Goal: Task Accomplishment & Management: Manage account settings

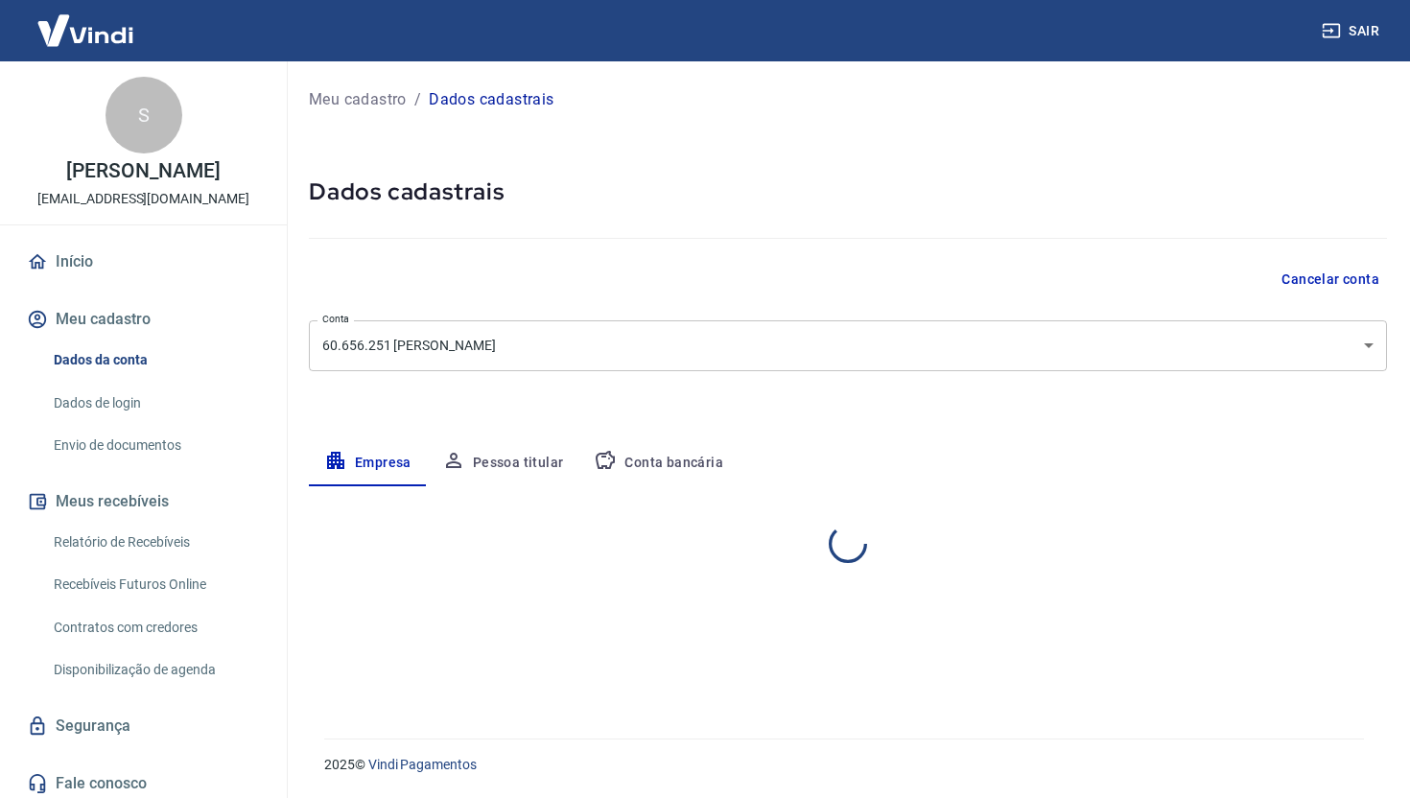
select select "SC"
select select "business"
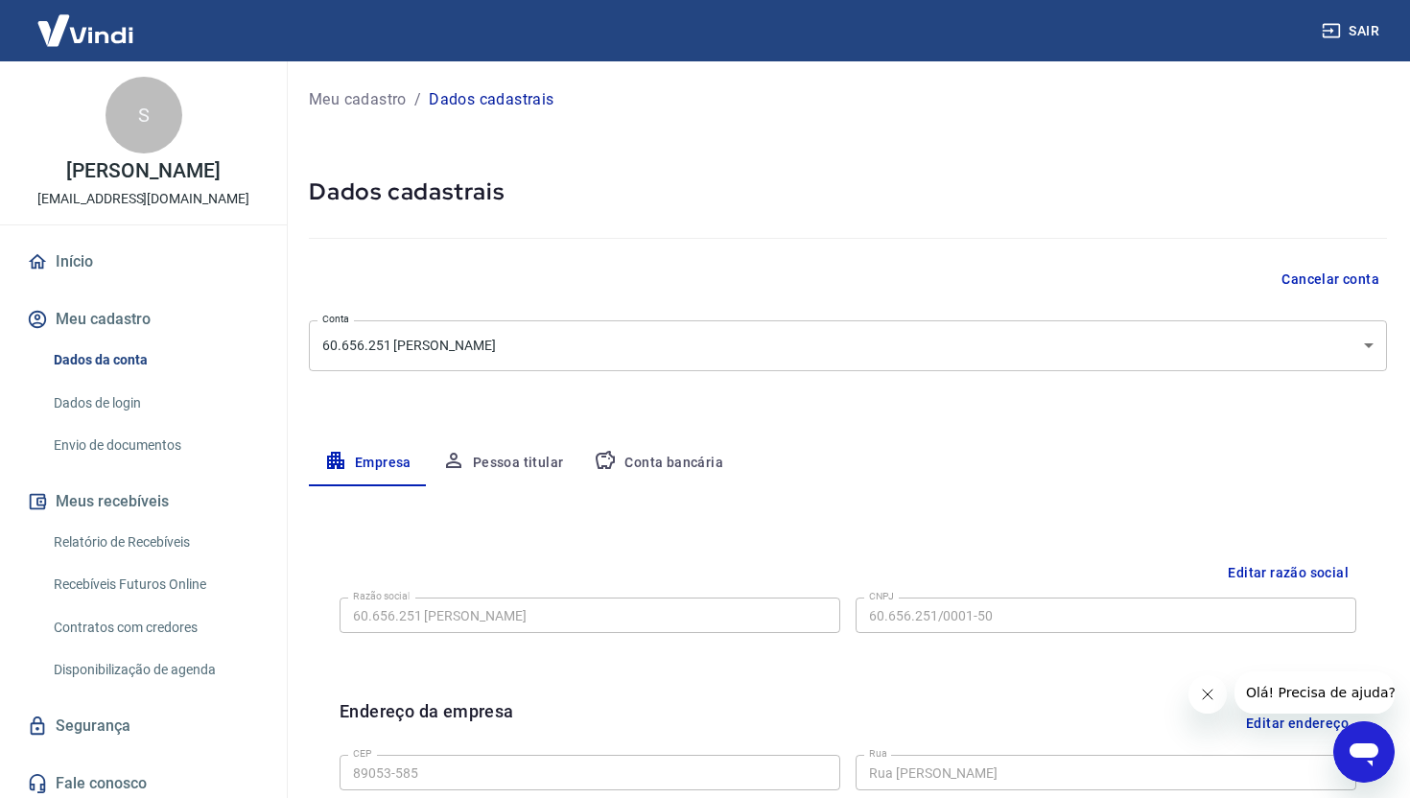
click at [515, 459] on button "Pessoa titular" at bounding box center [503, 463] width 153 height 46
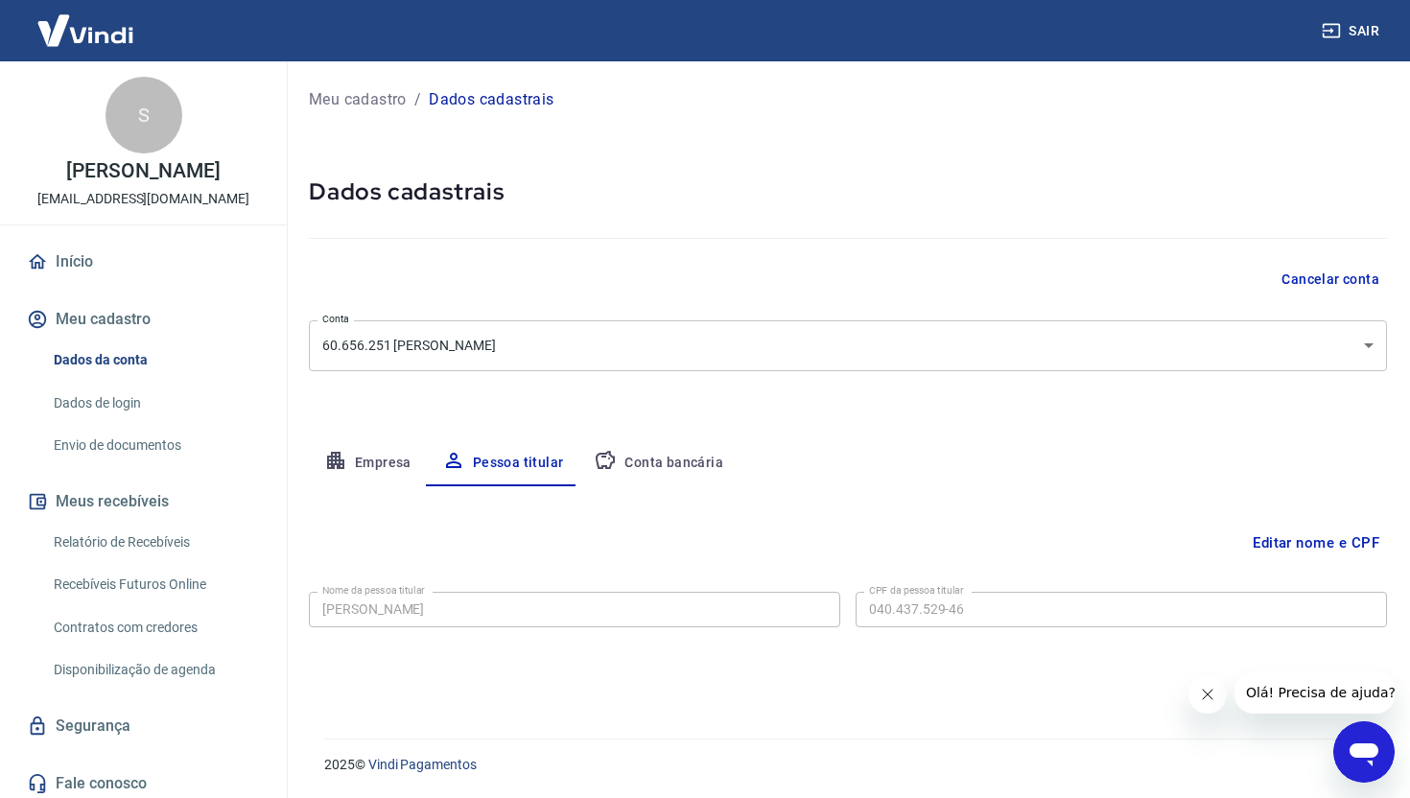
click at [670, 458] on button "Conta bancária" at bounding box center [658, 463] width 160 height 46
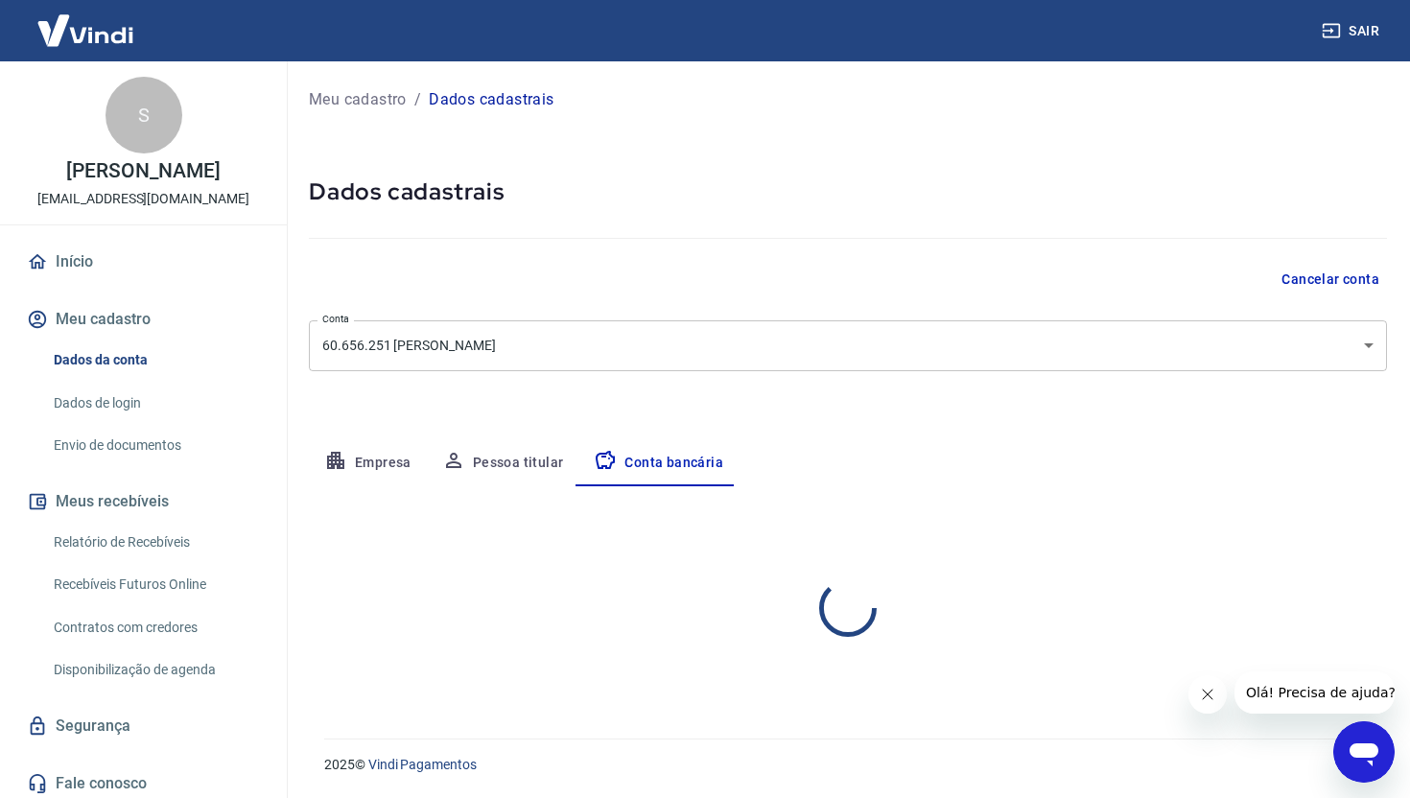
select select "1"
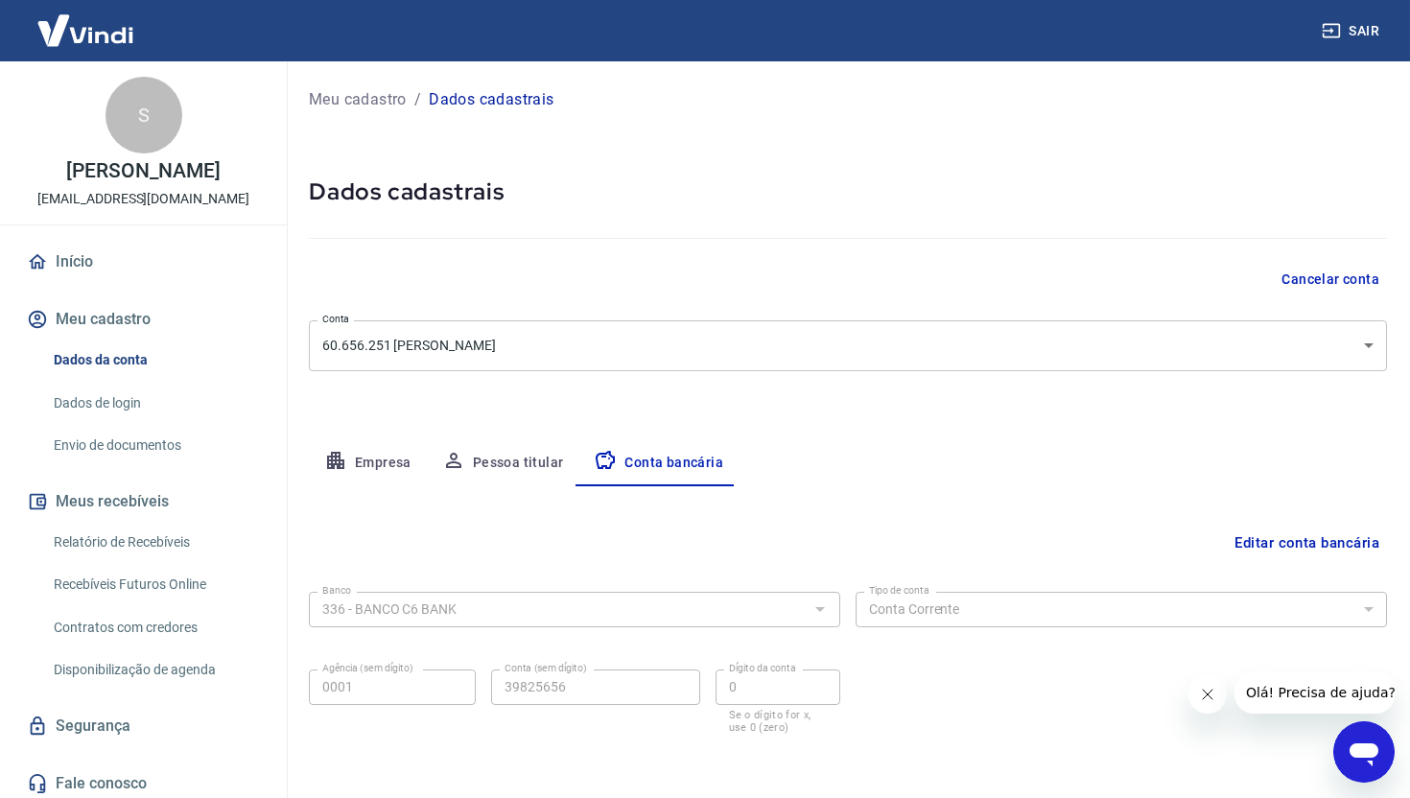
click at [106, 448] on link "Envio de documentos" at bounding box center [155, 445] width 218 height 39
